Goal: Information Seeking & Learning: Learn about a topic

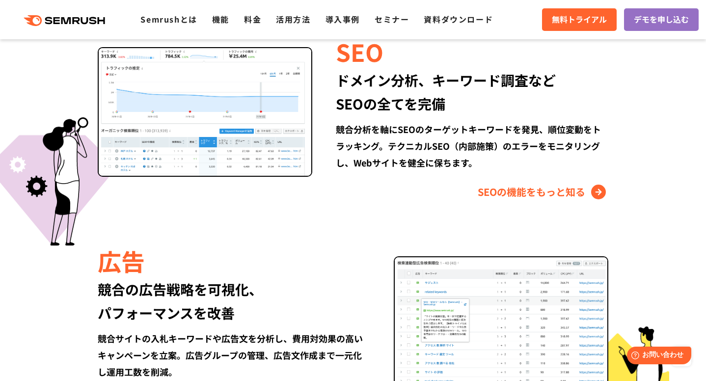
scroll to position [949, 0]
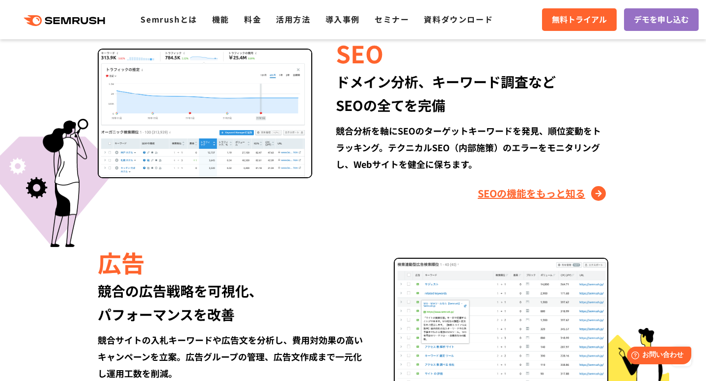
click at [498, 197] on link "SEOの機能をもっと知る" at bounding box center [543, 194] width 131 height 16
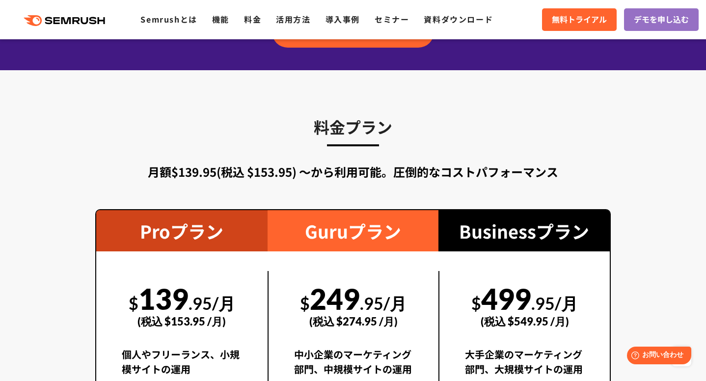
scroll to position [1685, 0]
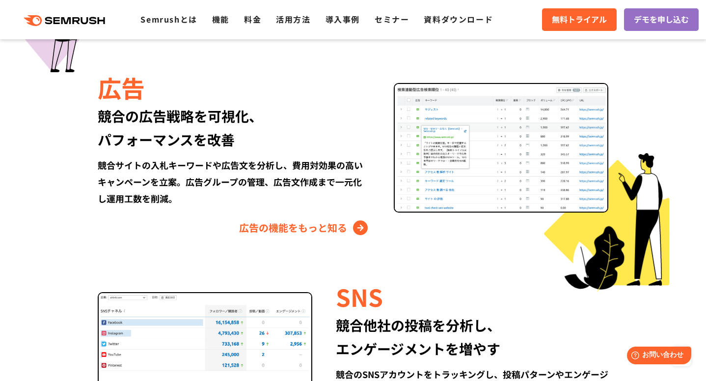
scroll to position [1123, 0]
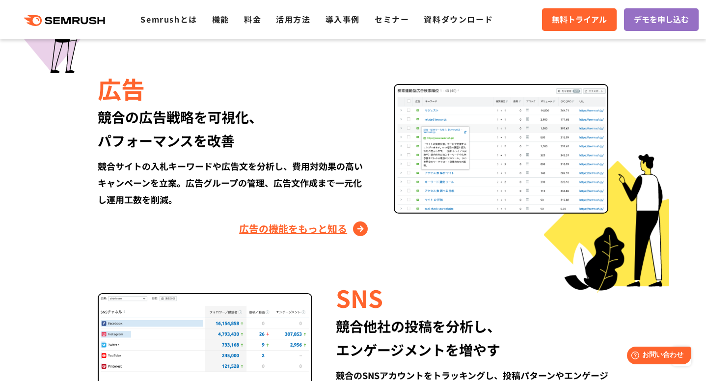
click at [309, 221] on link "広告の機能をもっと知る" at bounding box center [304, 229] width 131 height 16
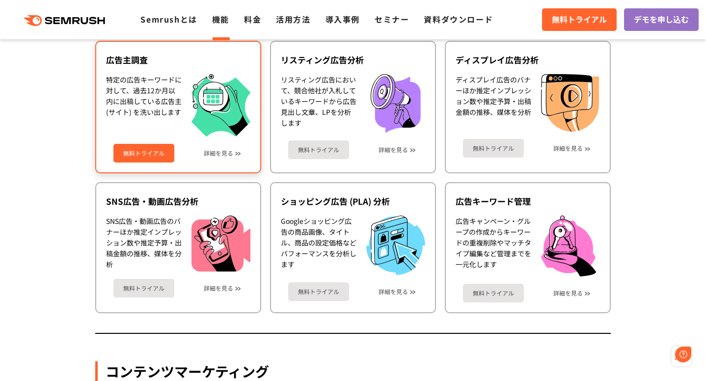
scroll to position [1004, 0]
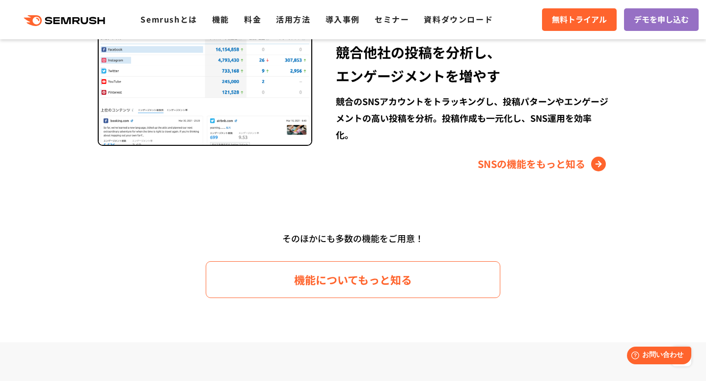
scroll to position [1484, 0]
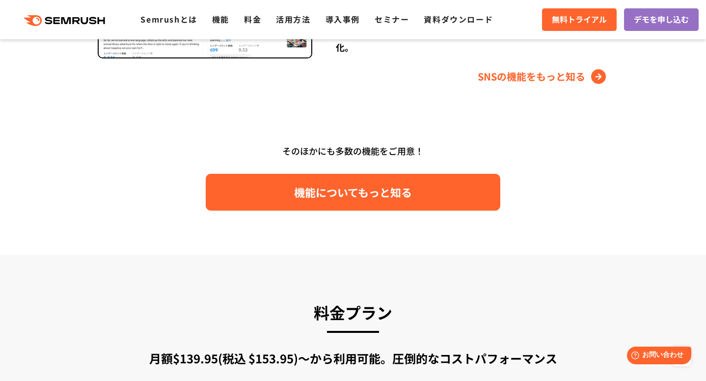
click at [368, 185] on span "機能についてもっと知る" at bounding box center [353, 192] width 118 height 17
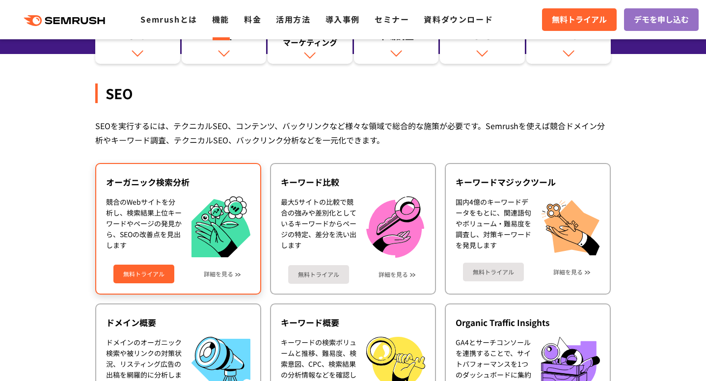
scroll to position [162, 0]
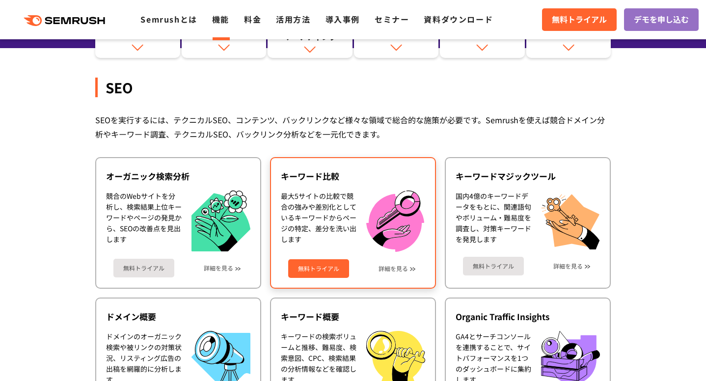
click at [329, 227] on div "最大5サイトの比較で競合の強みや差別化としているキーワードからページの特定、差分を洗い出します" at bounding box center [319, 221] width 76 height 61
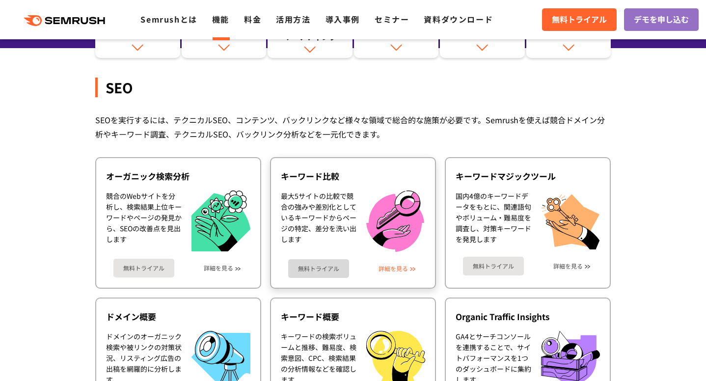
click at [405, 267] on link "詳細を見る" at bounding box center [393, 268] width 29 height 7
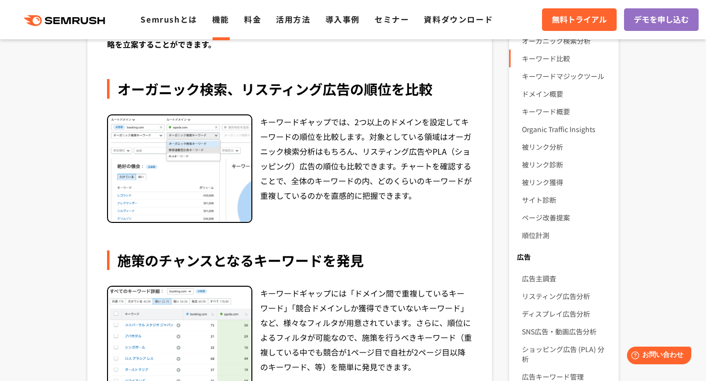
scroll to position [192, 0]
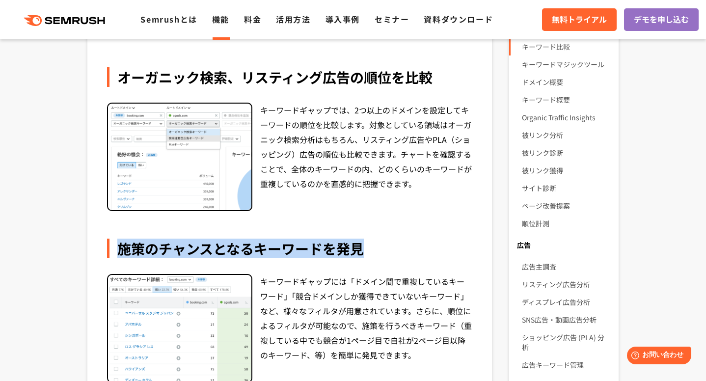
drag, startPoint x: 122, startPoint y: 250, endPoint x: 371, endPoint y: 255, distance: 248.6
click at [371, 255] on div "施策のチャンスとなるキーワードを発見" at bounding box center [289, 249] width 365 height 20
copy div "施策のチャンスとなるキーワードを発見"
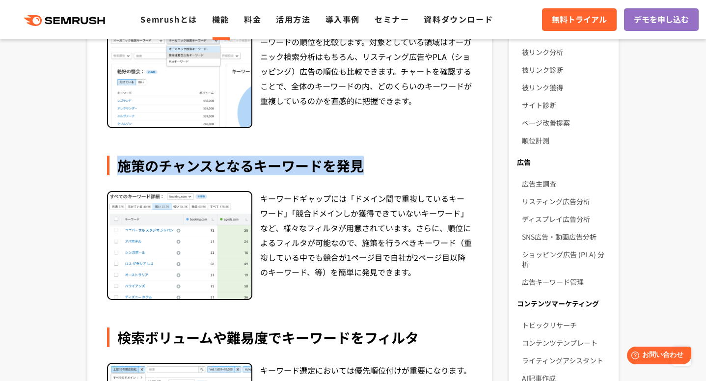
scroll to position [275, 0]
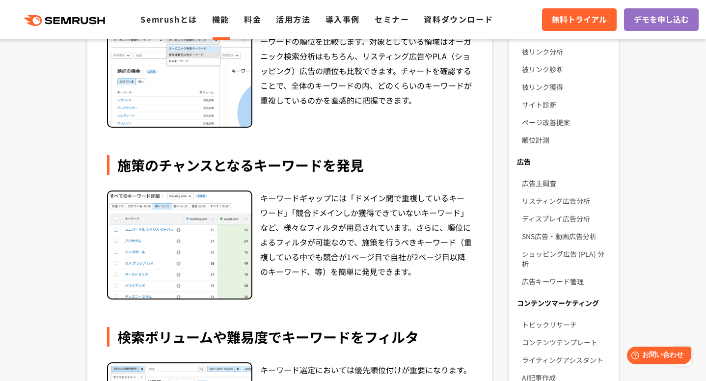
click at [357, 248] on div "キーワードギャップには「ドメイン間で重複しているキーワード」「競合ドメインしか獲得できていないキーワード」など、様々なフィルタが用意されています。さらに、順位…" at bounding box center [366, 245] width 212 height 109
drag, startPoint x: 356, startPoint y: 244, endPoint x: 447, endPoint y: 247, distance: 90.4
click at [447, 247] on div "キーワードギャップには「ドメイン間で重複しているキーワード」「競合ドメインしか獲得できていないキーワード」など、様々なフィルタが用意されています。さらに、順位…" at bounding box center [366, 245] width 212 height 109
copy div "施策を行うべきキーワード"
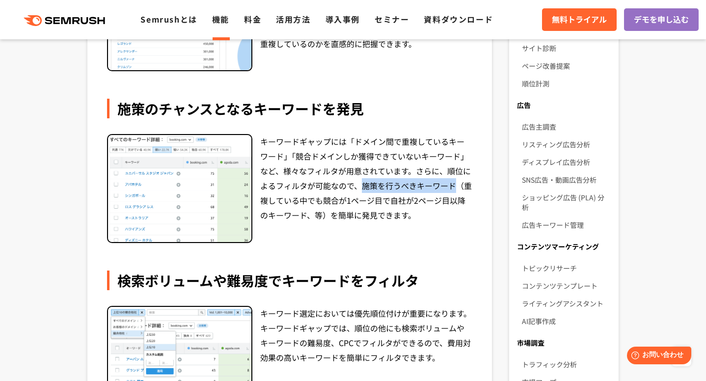
scroll to position [55, 0]
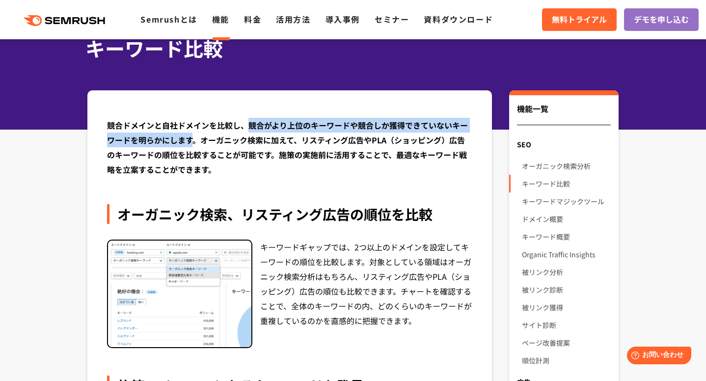
drag, startPoint x: 249, startPoint y: 125, endPoint x: 194, endPoint y: 140, distance: 57.1
click at [194, 140] on div "競合ドメインと自社ドメインを比較し、競合がより上位のキーワードや競合しか獲得できていないキーワードを明らかにします。オーガニック検索に加えて、リスティング広告…" at bounding box center [289, 147] width 365 height 59
copy div "競合がより上位のキーワードや競合しか獲得できていないキーワードを明らかにします"
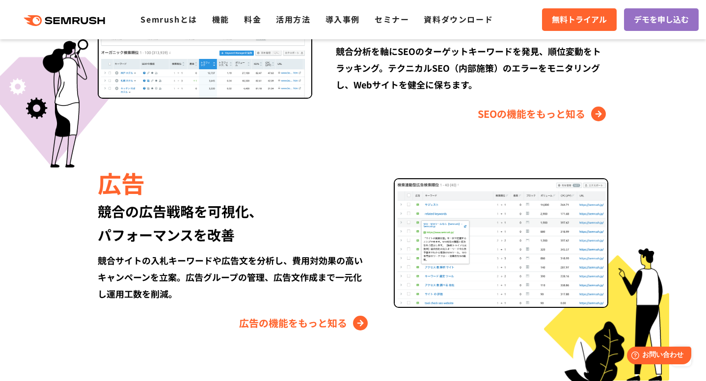
scroll to position [1027, 0]
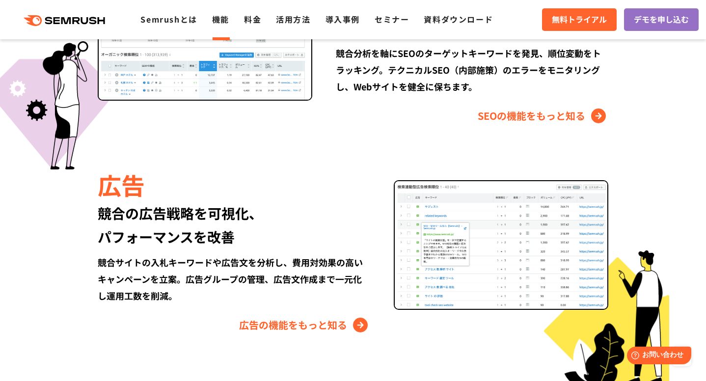
click at [225, 20] on link "機能" at bounding box center [220, 19] width 17 height 12
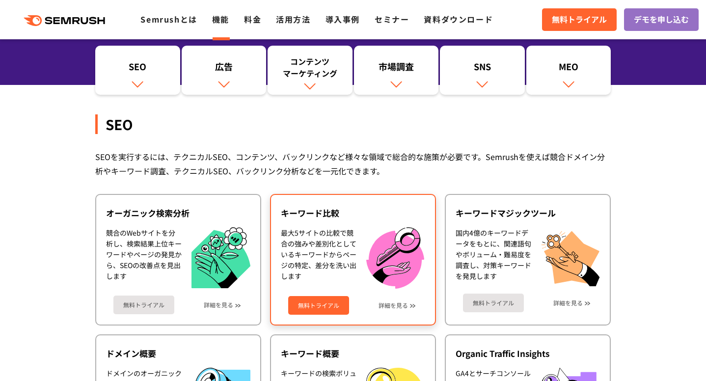
scroll to position [131, 0]
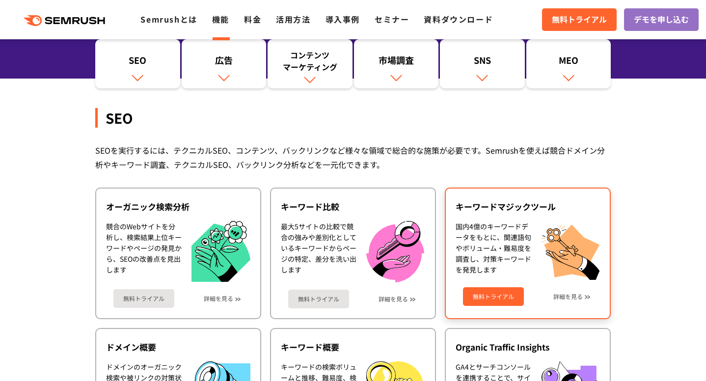
click at [500, 248] on div "国内4億のキーワードデータをもとに、関連語句やボリューム・難易度を調査し、対策キーワードを発見します" at bounding box center [494, 250] width 76 height 59
click at [504, 198] on div "キーワードマジックツール 国内4億のキーワードデータをもとに、関連語句やボリューム・難易度を調査し、対策キーワードを発見します 無料トライアル 詳細を見る" at bounding box center [528, 254] width 166 height 132
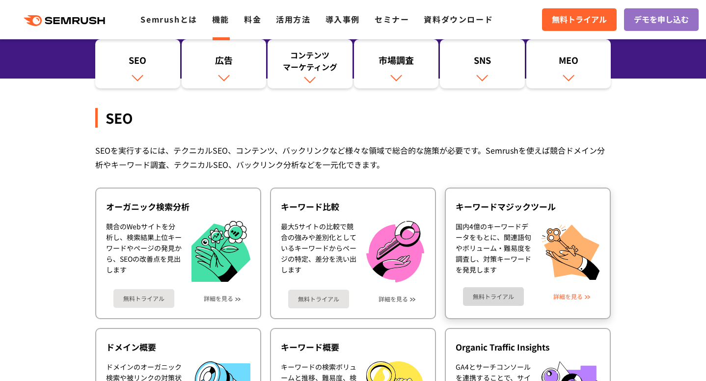
click at [567, 296] on link "詳細を見る" at bounding box center [568, 296] width 29 height 7
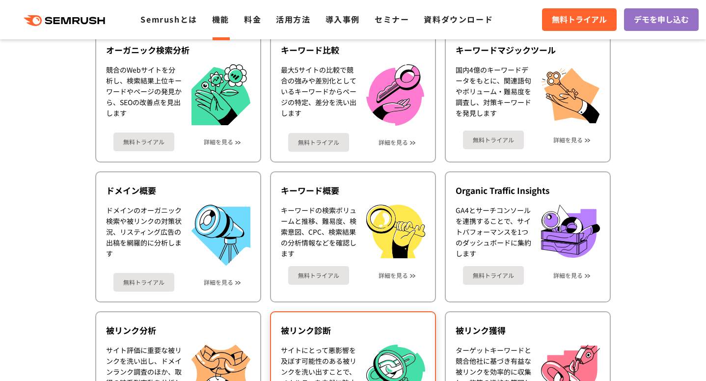
scroll to position [328, 0]
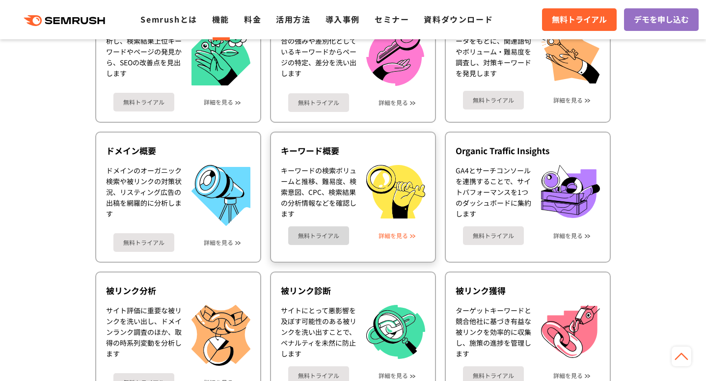
click at [389, 234] on link "詳細を見る" at bounding box center [393, 235] width 29 height 7
